Goal: Task Accomplishment & Management: Complete application form

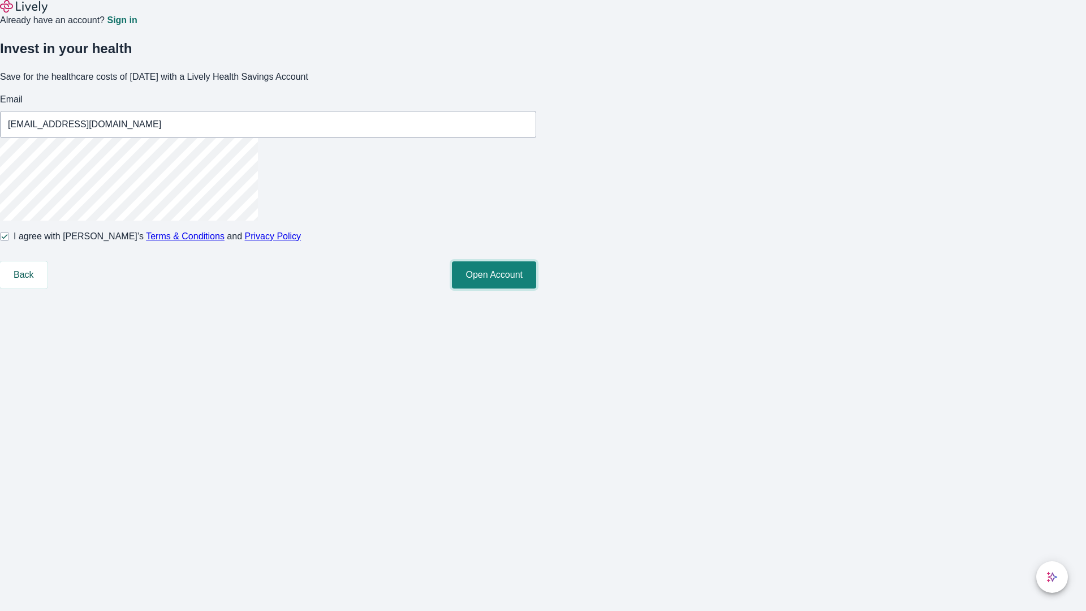
click at [536, 289] on button "Open Account" at bounding box center [494, 274] width 84 height 27
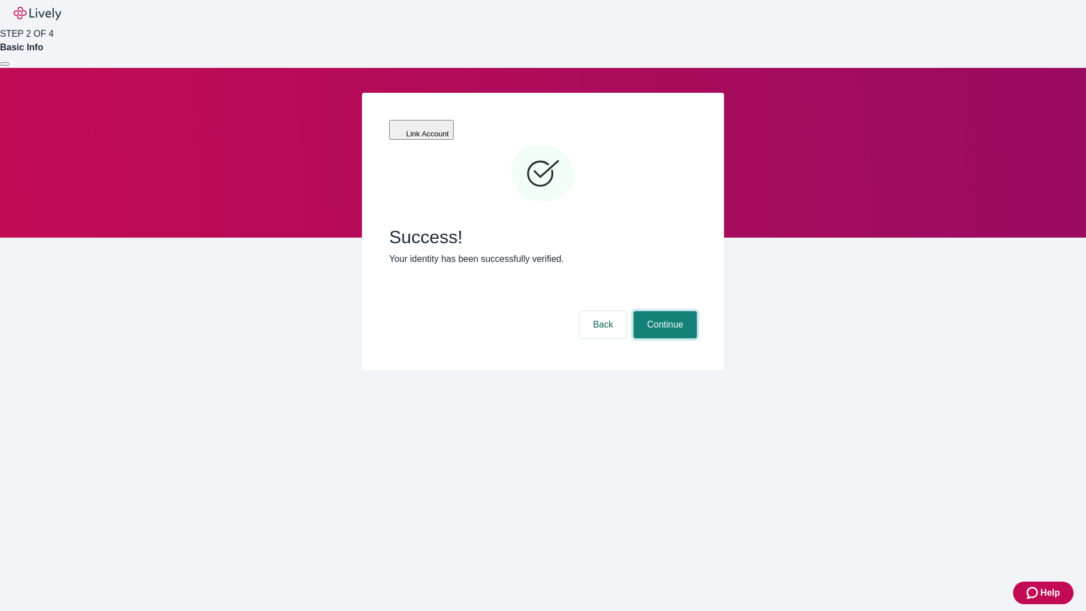
click at [664, 311] on button "Continue" at bounding box center [665, 324] width 63 height 27
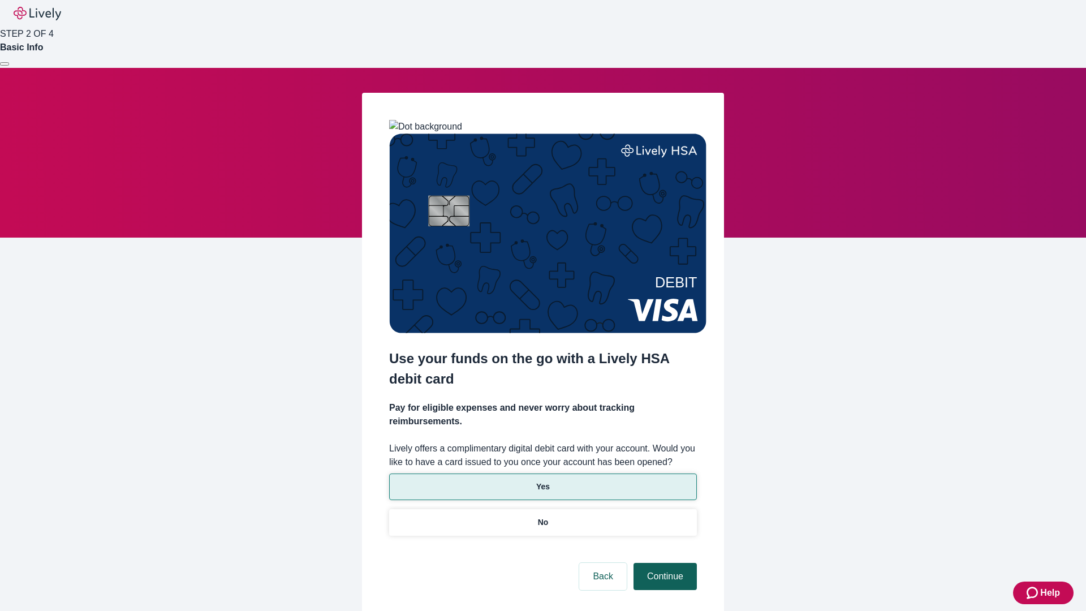
click at [543, 481] on p "Yes" at bounding box center [543, 487] width 14 height 12
click at [664, 563] on button "Continue" at bounding box center [665, 576] width 63 height 27
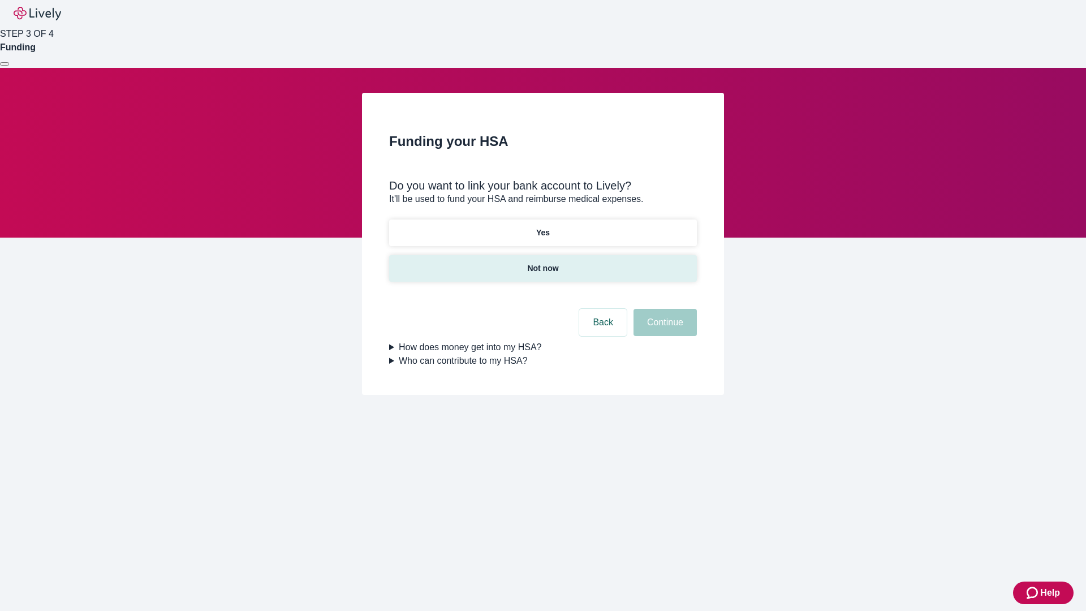
click at [543, 262] on p "Not now" at bounding box center [542, 268] width 31 height 12
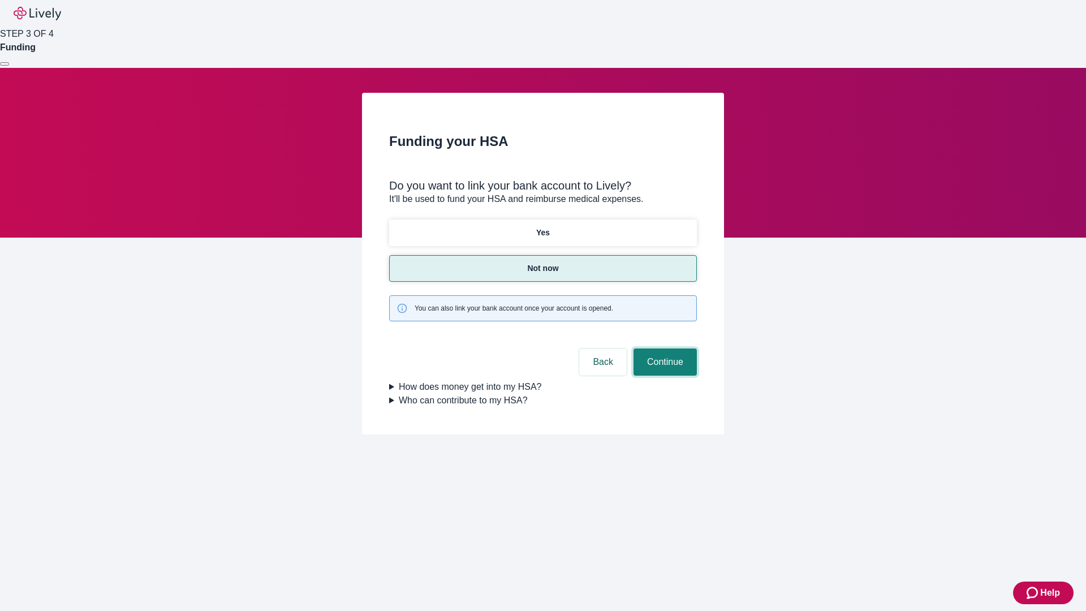
click at [664, 348] on button "Continue" at bounding box center [665, 361] width 63 height 27
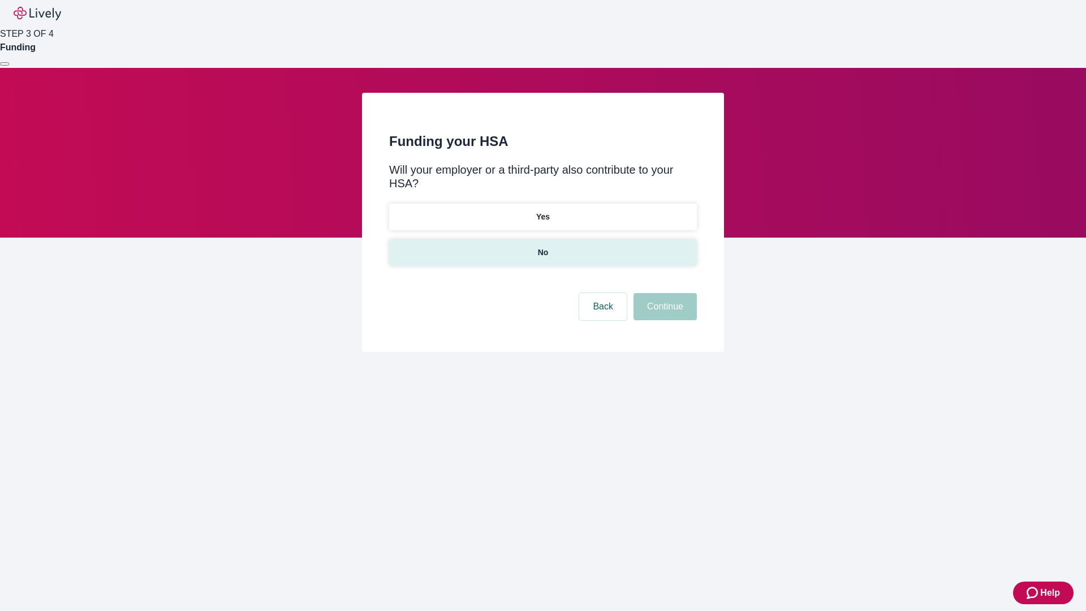
click at [543, 247] on p "No" at bounding box center [543, 253] width 11 height 12
click at [664, 293] on button "Continue" at bounding box center [665, 306] width 63 height 27
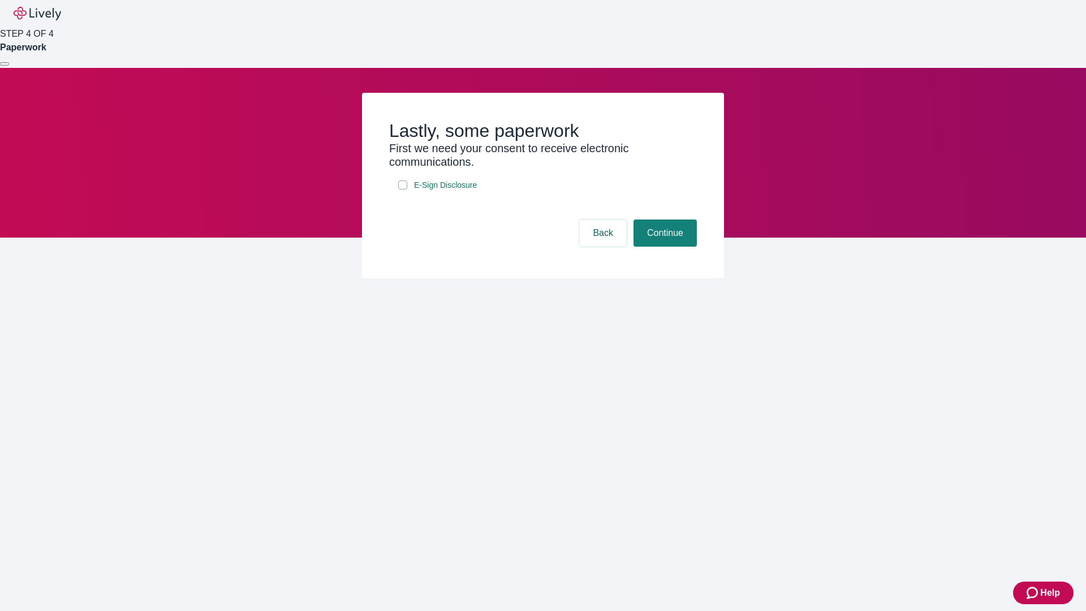
click at [403, 190] on input "E-Sign Disclosure" at bounding box center [402, 184] width 9 height 9
checkbox input "true"
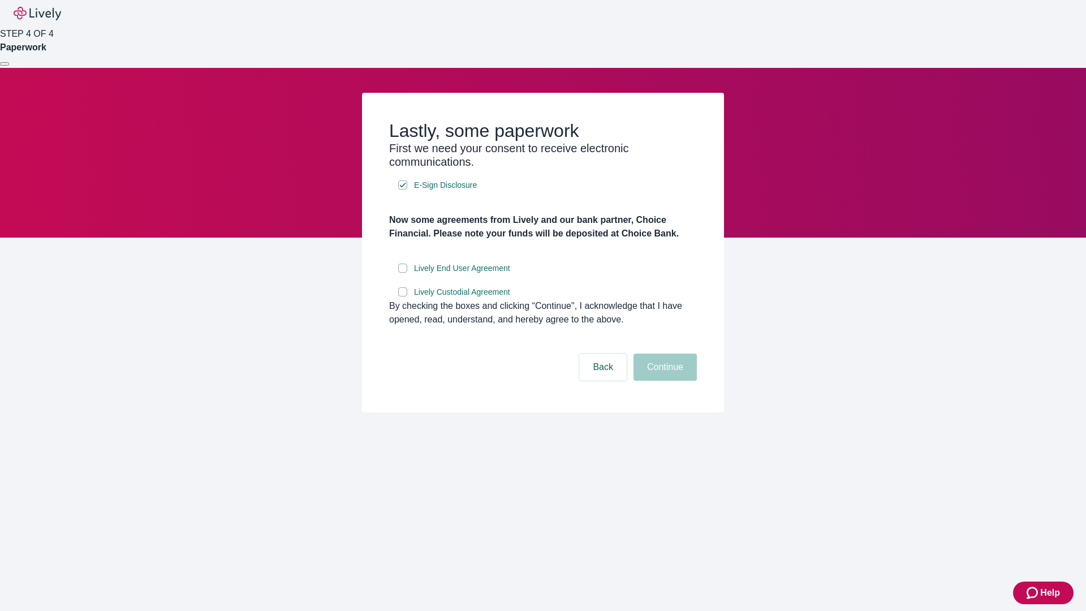
click at [403, 273] on input "Lively End User Agreement" at bounding box center [402, 268] width 9 height 9
checkbox input "true"
click at [403, 296] on input "Lively Custodial Agreement" at bounding box center [402, 291] width 9 height 9
checkbox input "true"
click at [664, 381] on button "Continue" at bounding box center [665, 367] width 63 height 27
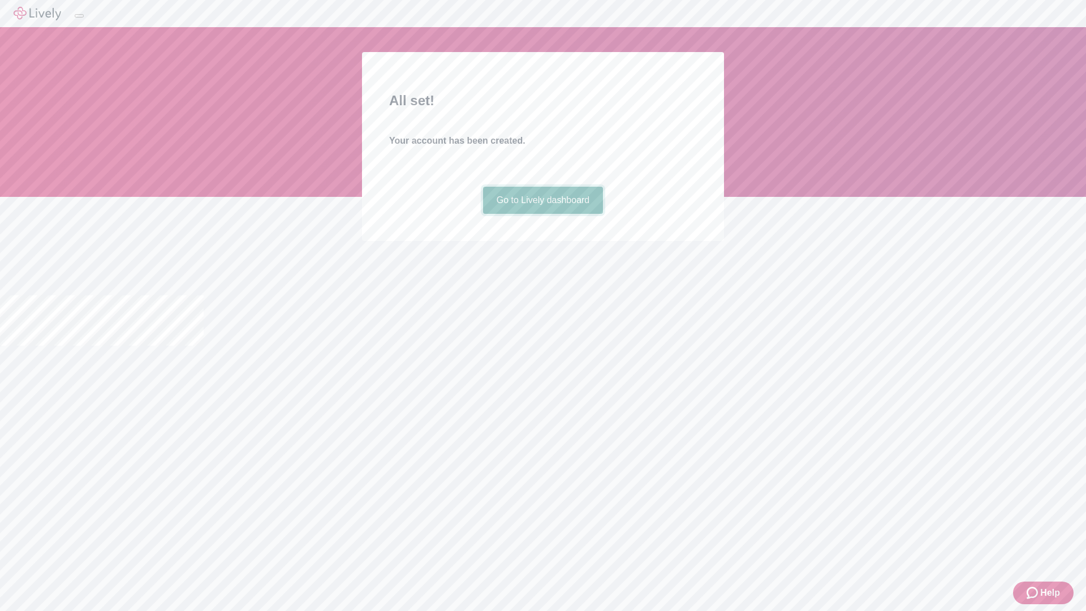
click at [543, 214] on link "Go to Lively dashboard" at bounding box center [543, 200] width 120 height 27
